Goal: Task Accomplishment & Management: Manage account settings

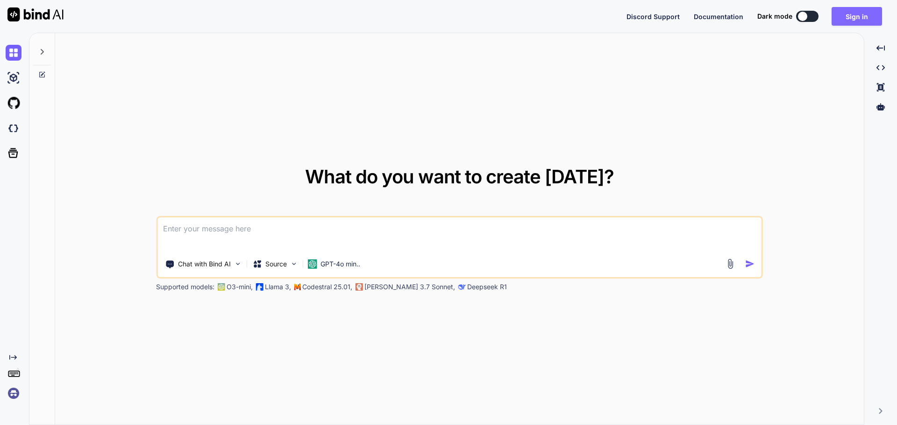
click at [864, 14] on button "Sign in" at bounding box center [856, 16] width 50 height 19
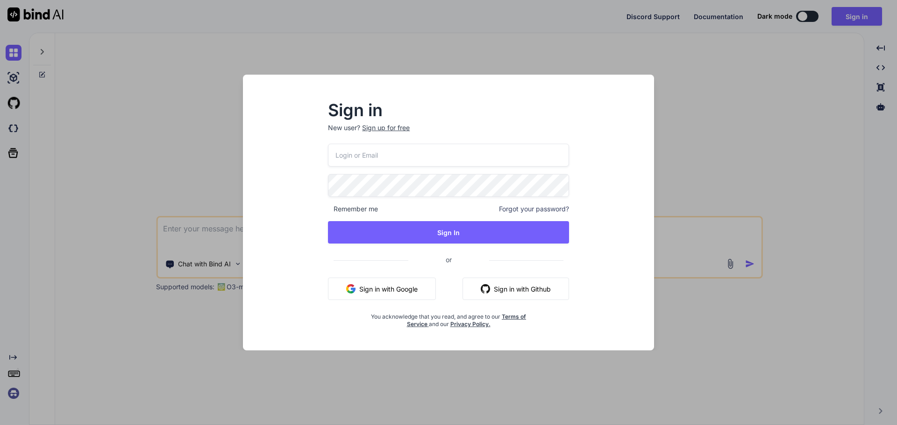
click at [387, 152] on input "email" at bounding box center [448, 155] width 241 height 23
paste input "[EMAIL_ADDRESS][DOMAIN_NAME]"
type input "[EMAIL_ADDRESS][DOMAIN_NAME]"
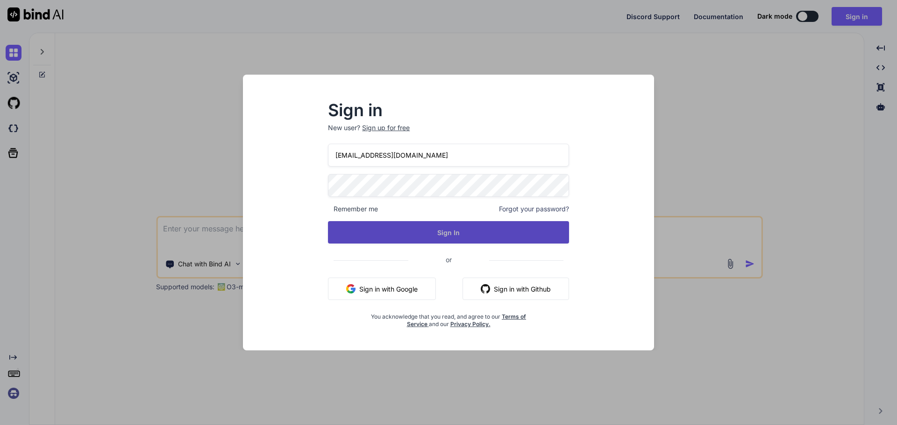
click at [350, 241] on button "Sign In" at bounding box center [448, 232] width 241 height 22
click at [399, 233] on button "Sign In" at bounding box center [448, 232] width 241 height 22
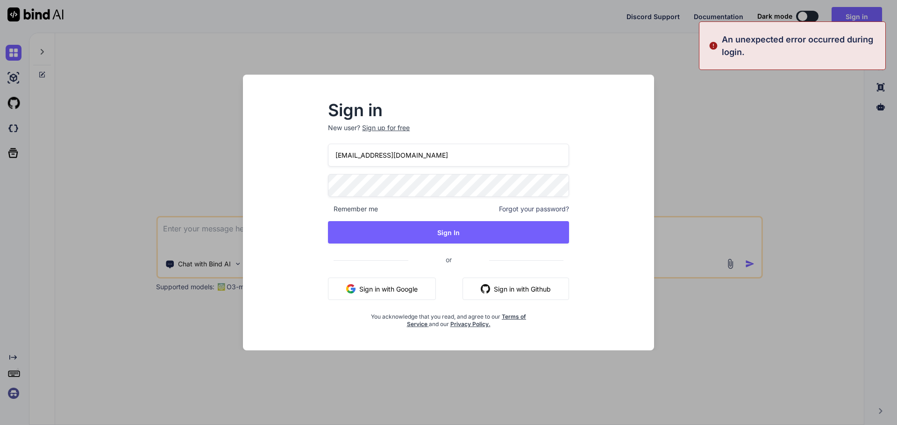
click at [622, 150] on div "Sign in New user? Sign up for free [EMAIL_ADDRESS][DOMAIN_NAME] Remember me For…" at bounding box center [448, 221] width 396 height 259
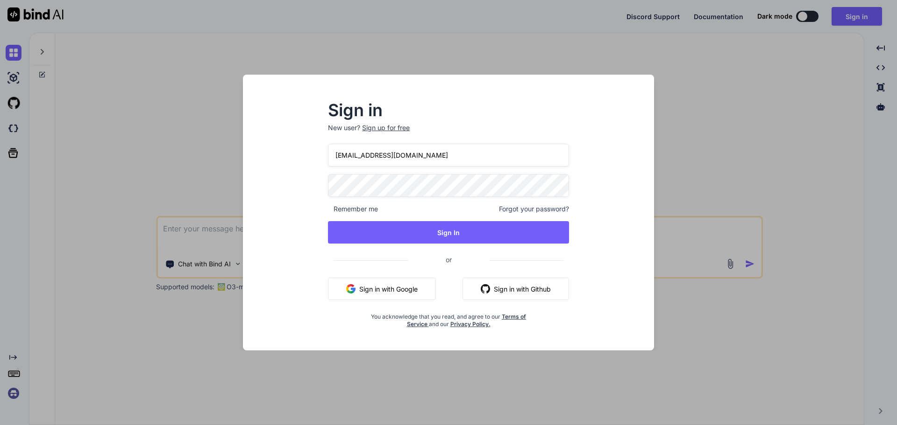
click at [693, 93] on div "Sign in New user? Sign up for free [EMAIL_ADDRESS][DOMAIN_NAME] Remember me For…" at bounding box center [448, 212] width 897 height 425
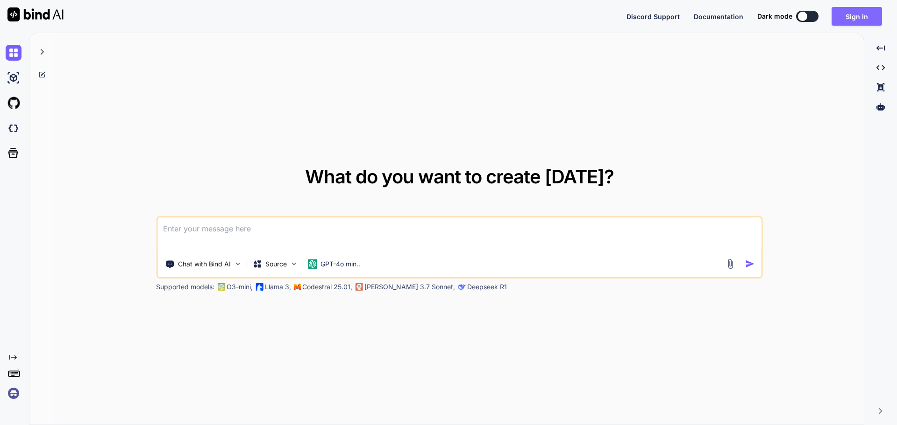
click at [851, 12] on button "Sign in" at bounding box center [856, 16] width 50 height 19
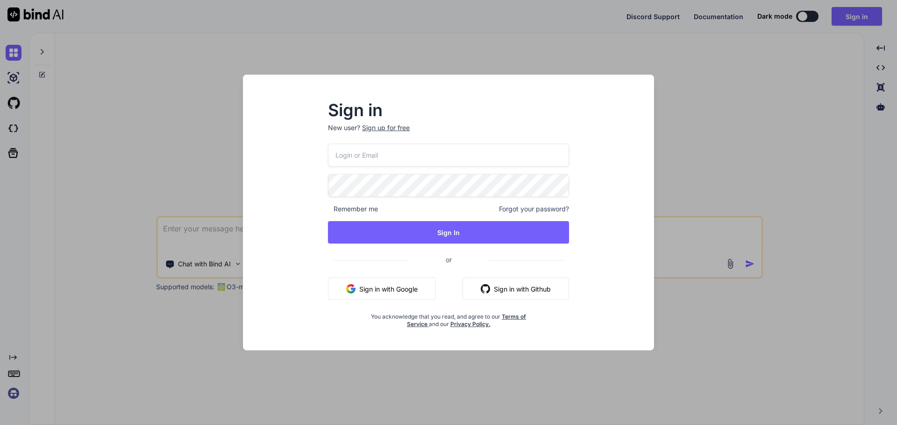
click at [405, 143] on p "New user? Sign up for free" at bounding box center [448, 133] width 241 height 21
click at [381, 157] on input "email" at bounding box center [448, 155] width 241 height 23
paste input "Chetu@123"
click at [381, 158] on input "Chetu@123" at bounding box center [448, 155] width 241 height 23
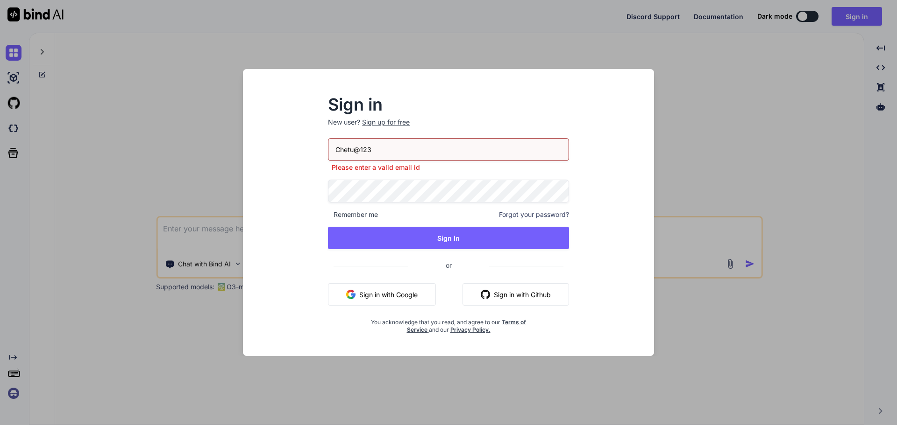
click at [389, 148] on input "Chetu@123" at bounding box center [448, 149] width 241 height 23
type input "C"
paste input "[EMAIL_ADDRESS][DOMAIN_NAME]"
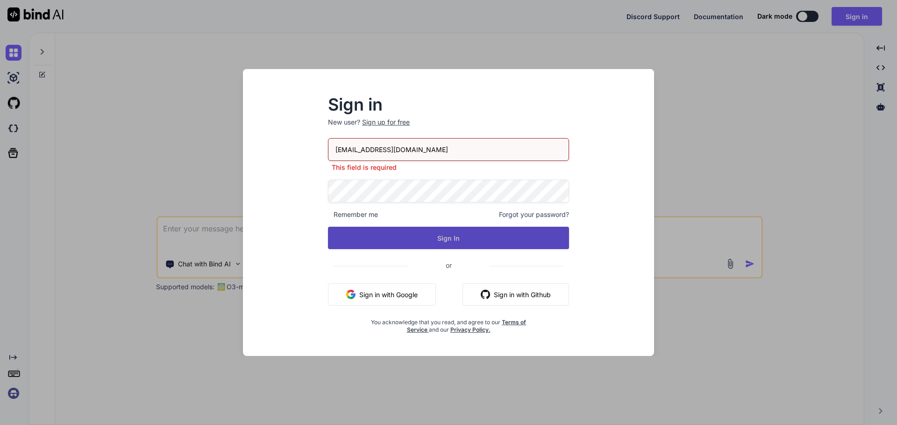
type input "[EMAIL_ADDRESS][DOMAIN_NAME]"
click at [411, 233] on button "Sign In" at bounding box center [448, 238] width 241 height 22
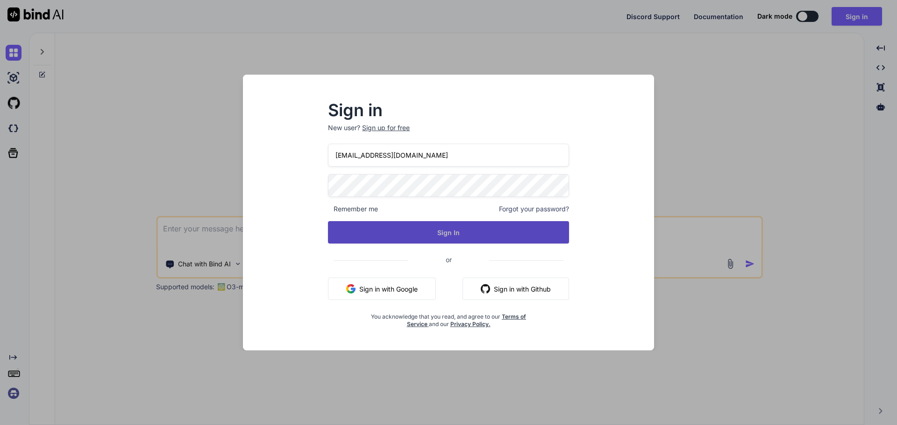
click at [442, 230] on button "Sign In" at bounding box center [448, 232] width 241 height 22
click at [342, 232] on button "Sign In" at bounding box center [448, 232] width 241 height 22
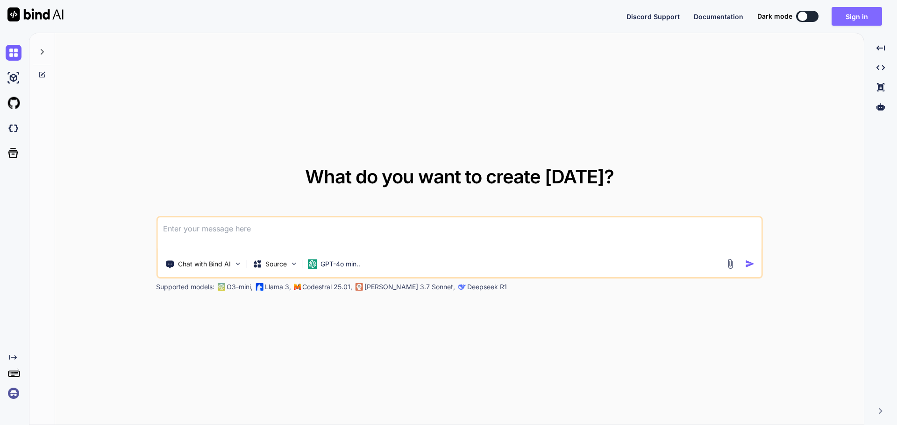
click at [858, 13] on button "Sign in" at bounding box center [856, 16] width 50 height 19
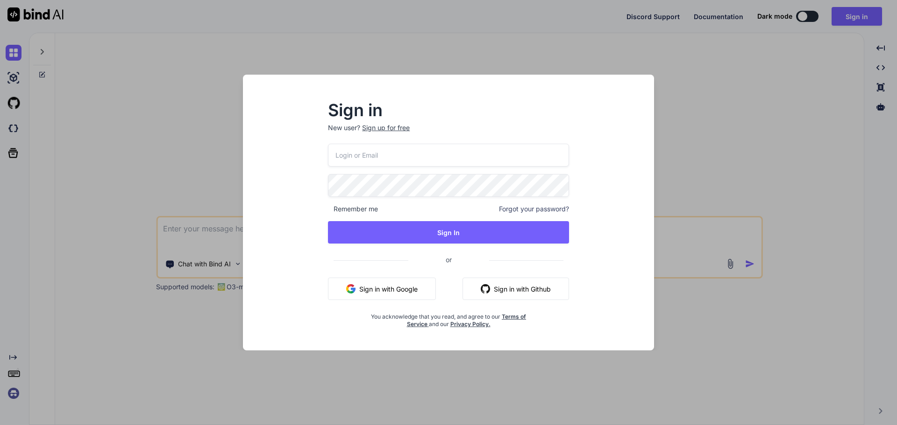
click at [429, 146] on input "email" at bounding box center [448, 155] width 241 height 23
paste input "[EMAIL_ADDRESS][DOMAIN_NAME]"
type input "[EMAIL_ADDRESS][DOMAIN_NAME]"
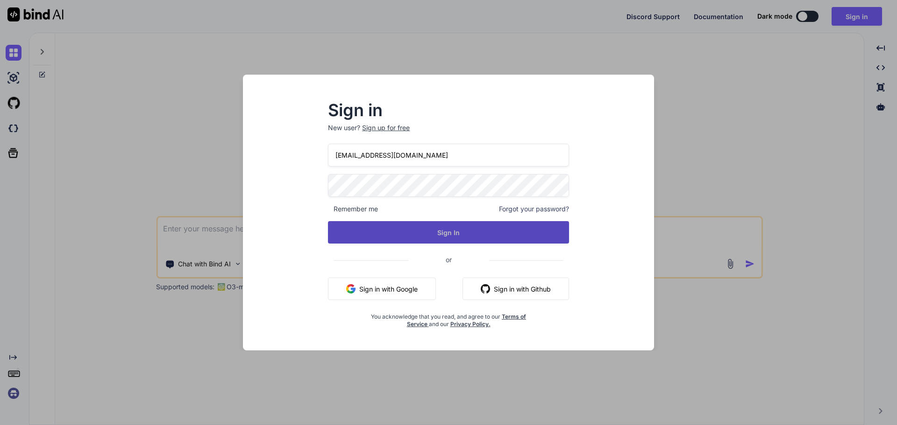
click at [338, 229] on button "Sign In" at bounding box center [448, 232] width 241 height 22
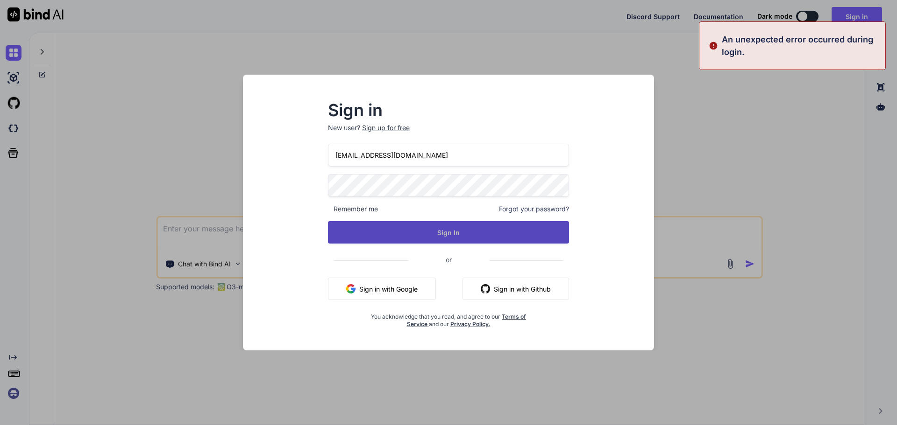
click at [387, 232] on button "Sign In" at bounding box center [448, 232] width 241 height 22
click at [388, 232] on button "Sign In" at bounding box center [448, 232] width 241 height 22
click at [389, 232] on button "Signing In..." at bounding box center [448, 232] width 241 height 22
click at [389, 232] on button "Sign In" at bounding box center [448, 232] width 241 height 22
